Goal: Transaction & Acquisition: Obtain resource

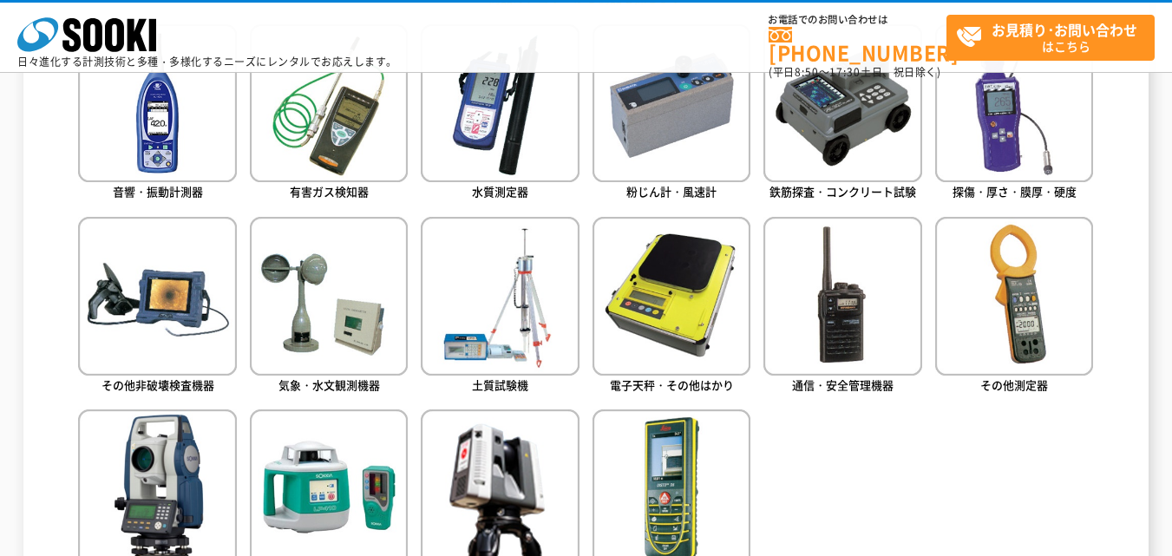
scroll to position [781, 0]
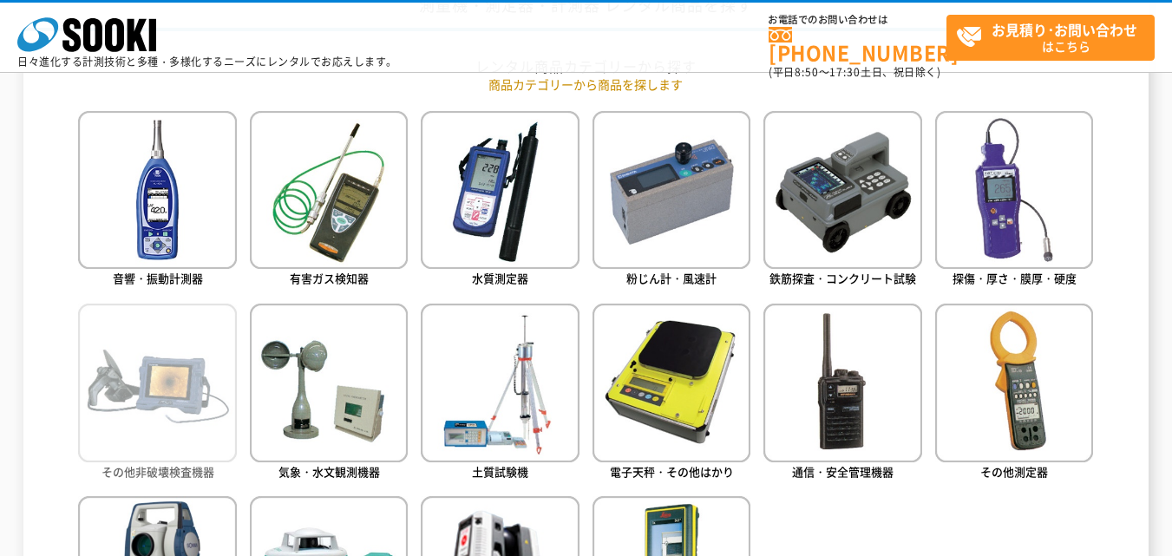
click at [159, 335] on img at bounding box center [157, 383] width 158 height 158
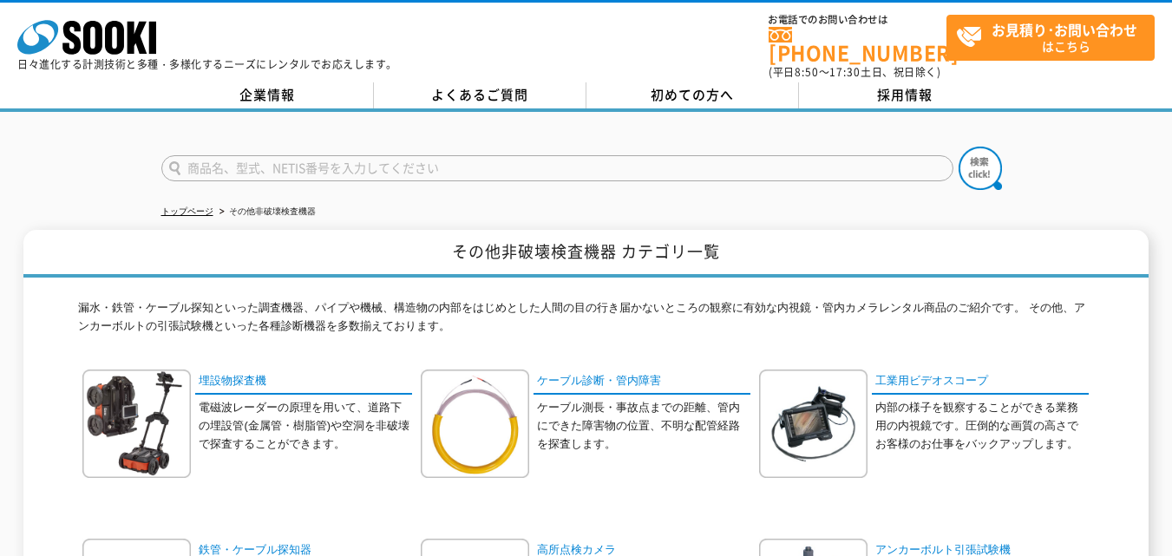
scroll to position [87, 0]
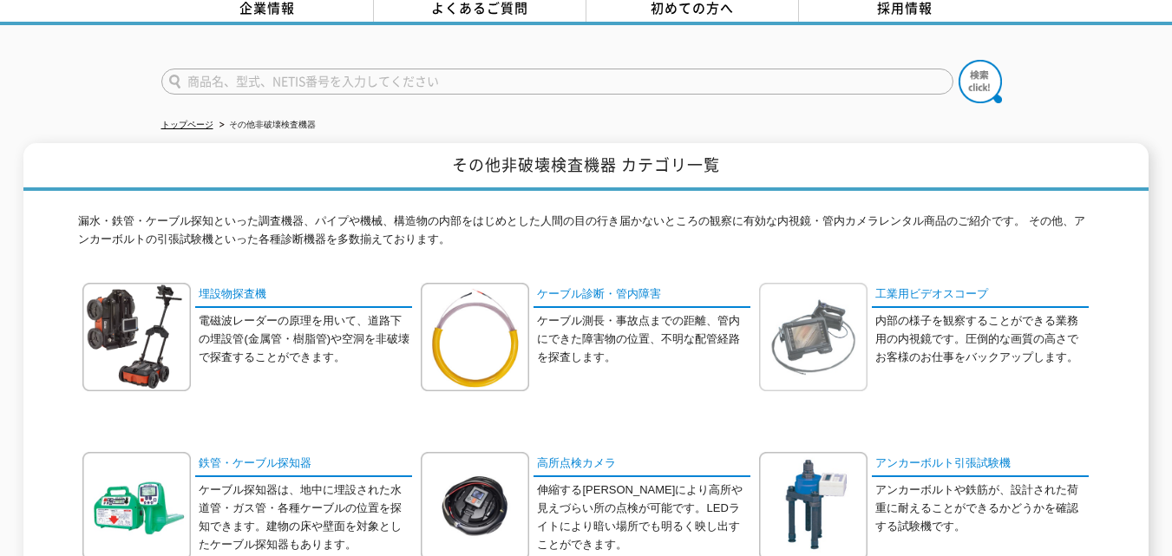
click at [849, 339] on img at bounding box center [813, 337] width 108 height 108
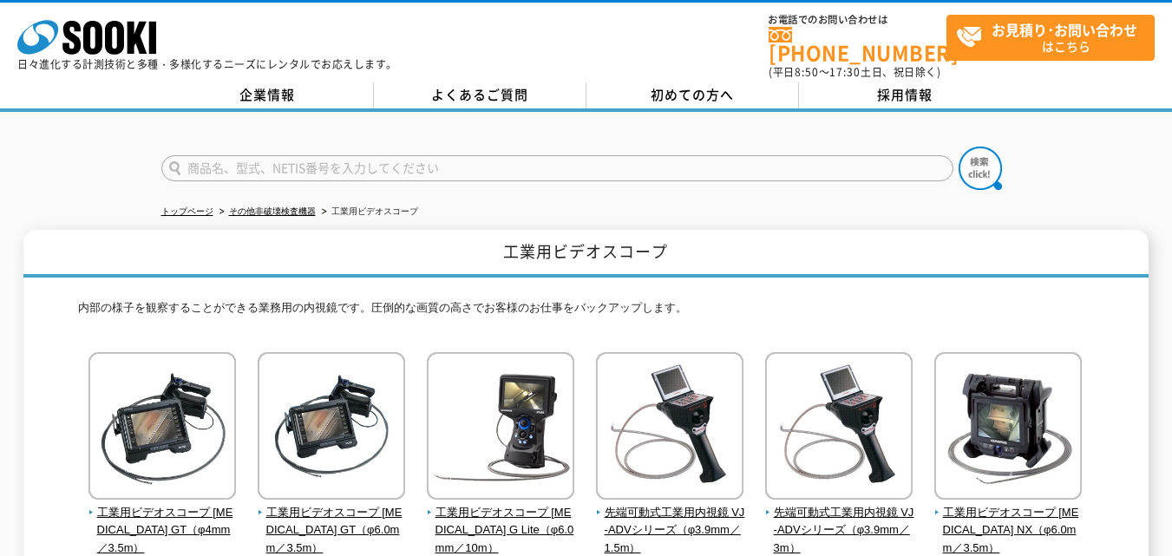
click at [744, 147] on form at bounding box center [586, 171] width 850 height 49
drag, startPoint x: 846, startPoint y: 229, endPoint x: 789, endPoint y: 260, distance: 65.2
click at [789, 260] on h1 "工業用ビデオスコープ" at bounding box center [585, 254] width 1125 height 48
click at [559, 265] on h1 "工業用ビデオスコープ" at bounding box center [585, 254] width 1125 height 48
drag, startPoint x: 642, startPoint y: 40, endPoint x: 1141, endPoint y: 185, distance: 519.6
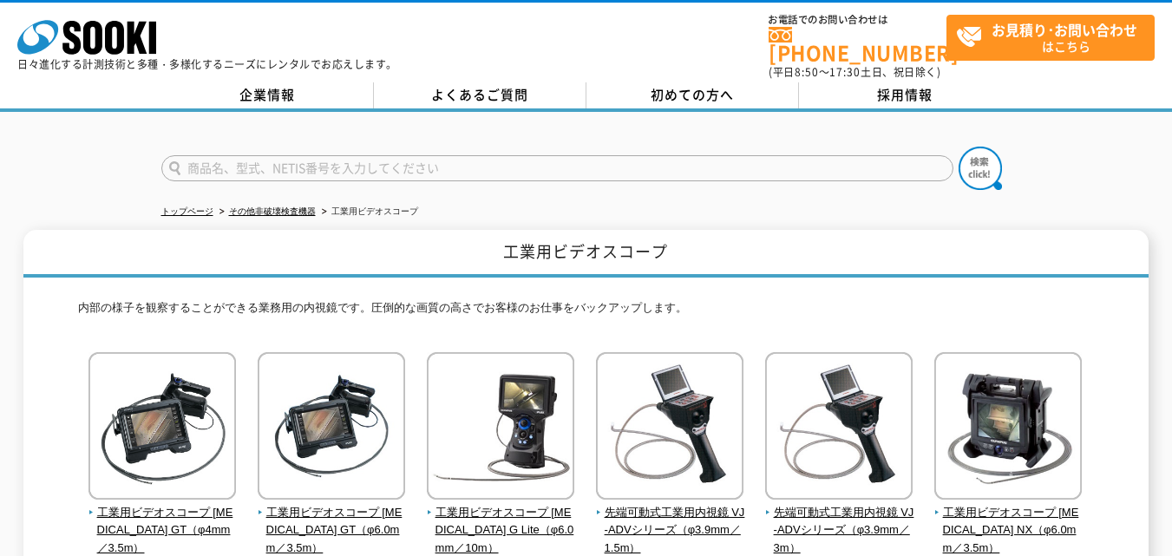
click at [1141, 185] on div "トップページ その他非破壊検査機器 工業用ビデオスコープ 工業用ビデオスコープ 内部の様子を観察することができる業務用の内視鏡です。圧倒的な画質の高さでお客様…" at bounding box center [586, 489] width 1172 height 755
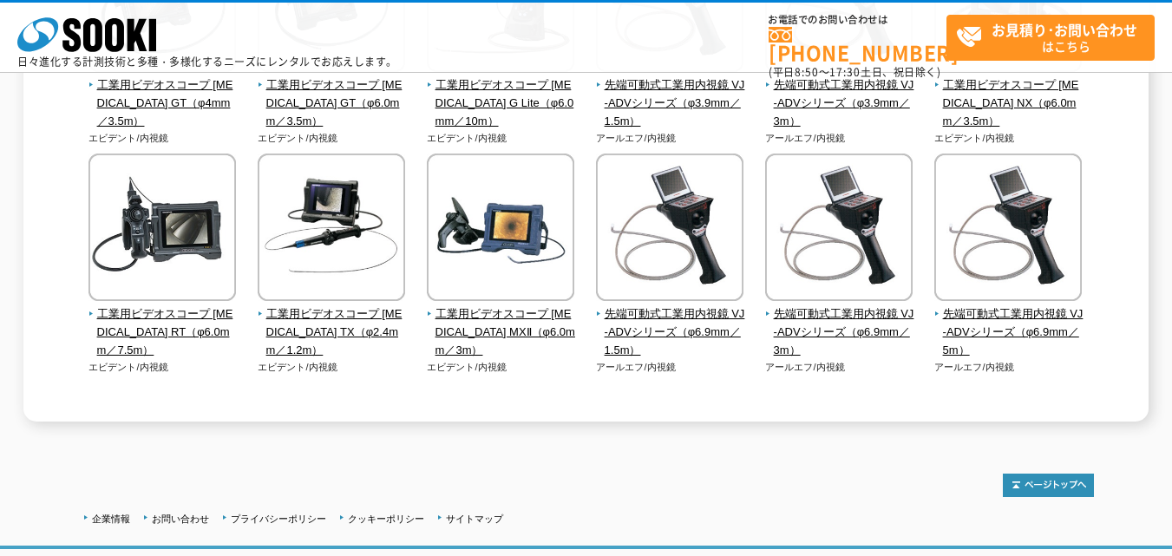
scroll to position [460, 0]
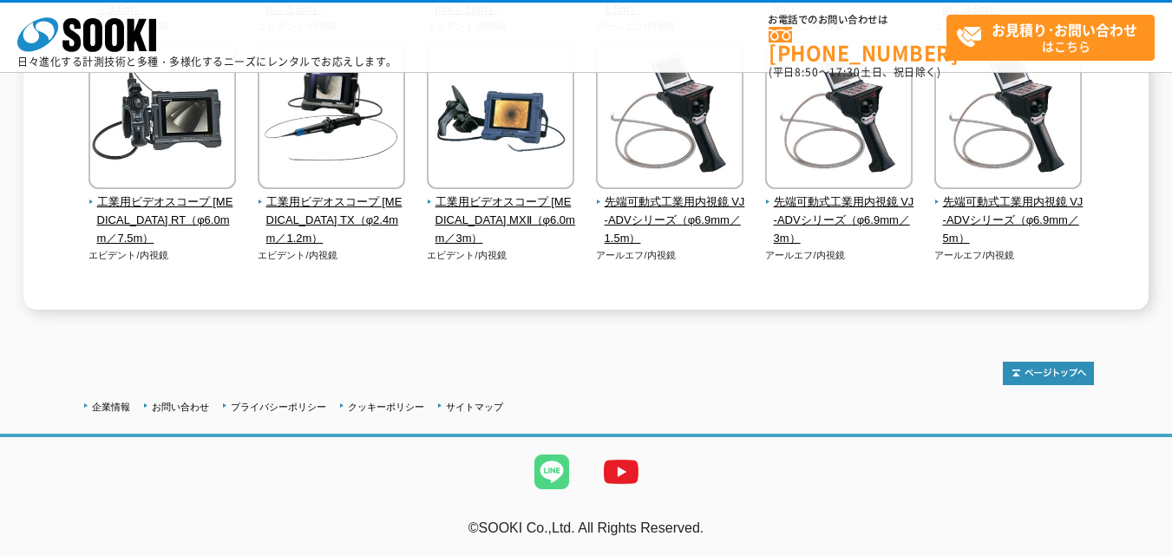
click at [561, 490] on img at bounding box center [551, 471] width 69 height 69
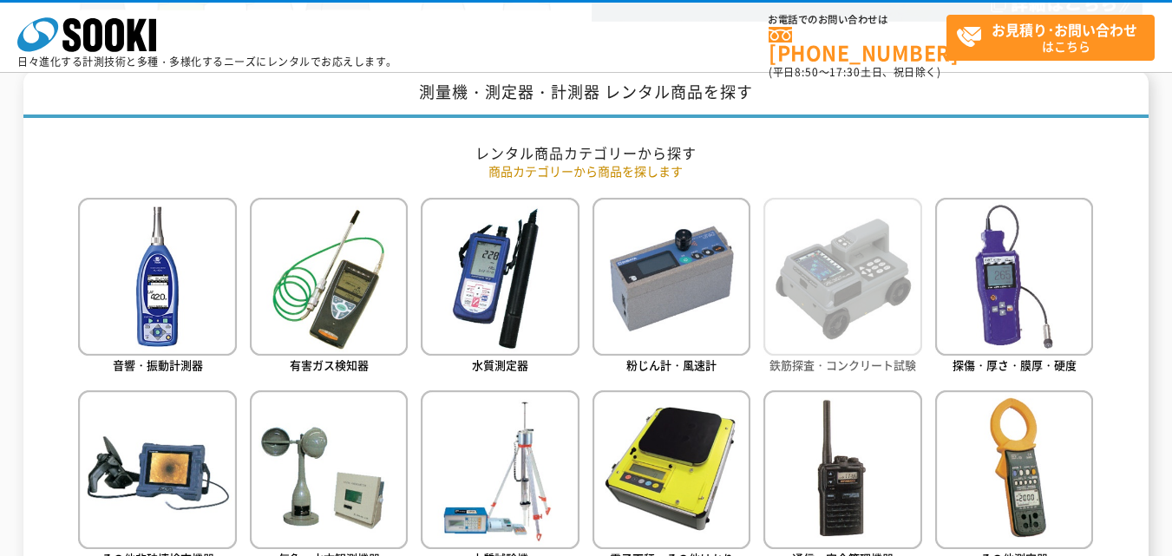
scroll to position [868, 0]
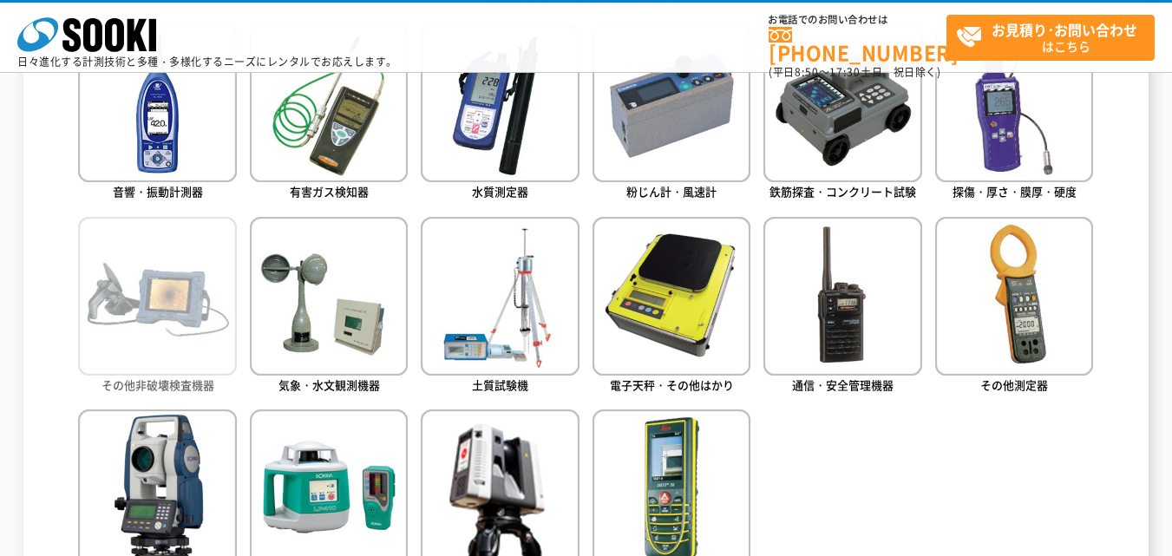
click at [136, 289] on img at bounding box center [157, 296] width 158 height 158
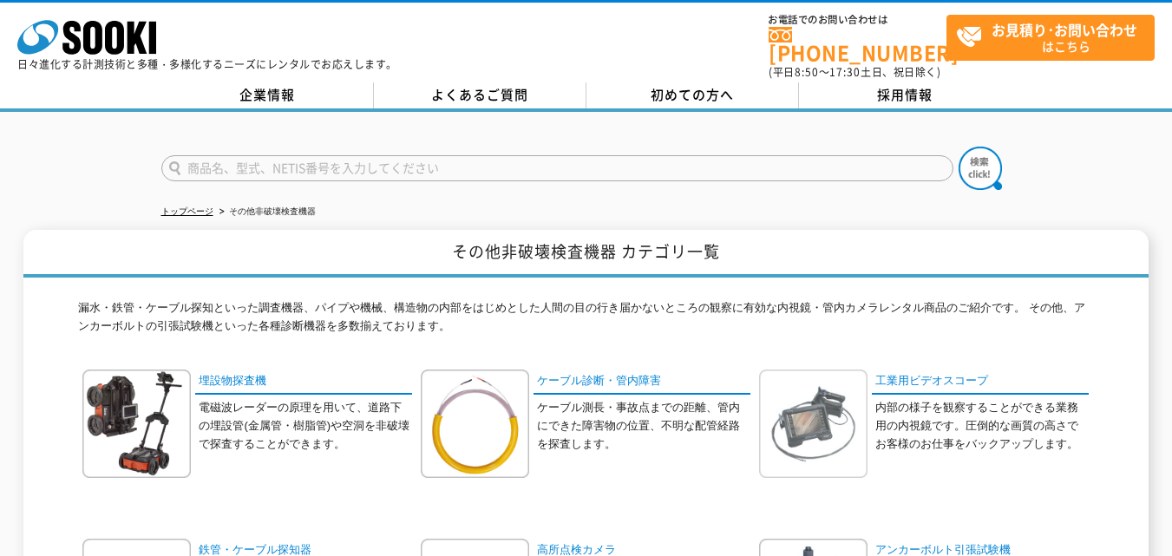
click at [840, 384] on img at bounding box center [813, 424] width 108 height 108
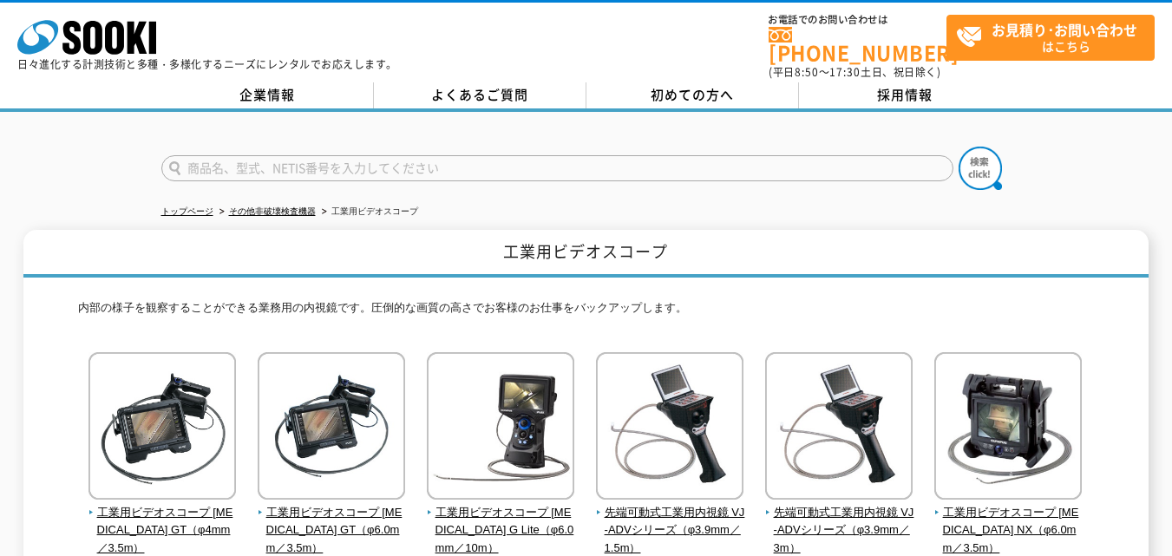
click at [109, 112] on div at bounding box center [586, 153] width 1172 height 83
drag, startPoint x: 83, startPoint y: 167, endPoint x: 804, endPoint y: 249, distance: 724.8
click at [804, 249] on h1 "工業用ビデオスコープ" at bounding box center [585, 254] width 1125 height 48
